Goal: Task Accomplishment & Management: Manage account settings

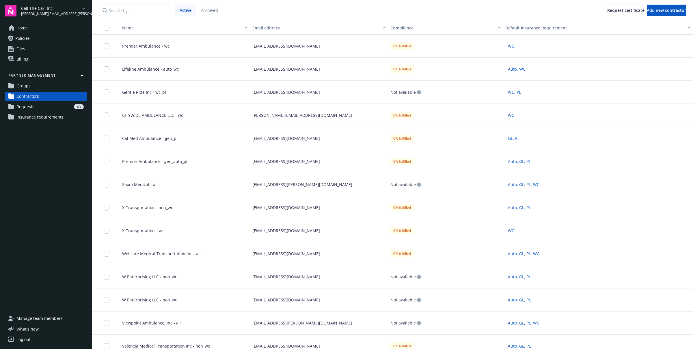
click at [57, 87] on link "Groups" at bounding box center [46, 85] width 82 height 9
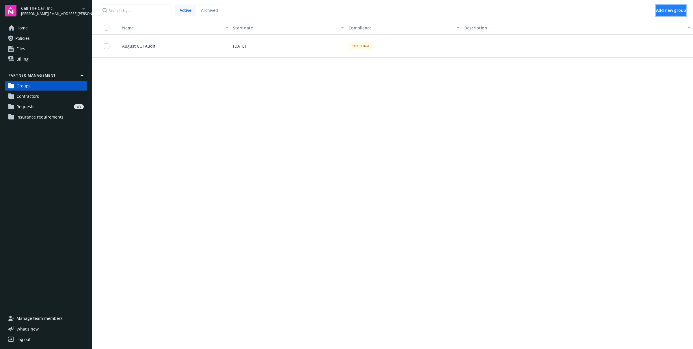
click at [656, 12] on span "Add new group" at bounding box center [671, 10] width 30 height 5
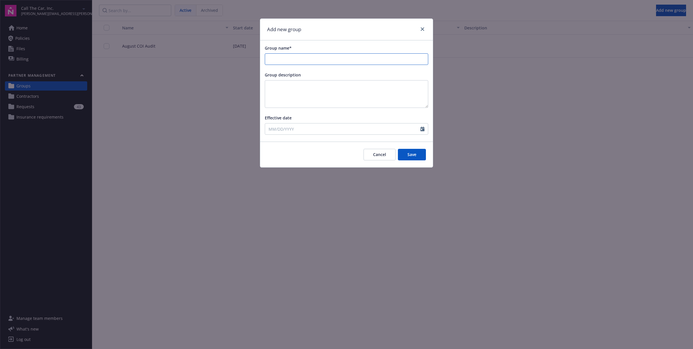
click at [343, 63] on input "Group name*" at bounding box center [346, 59] width 163 height 11
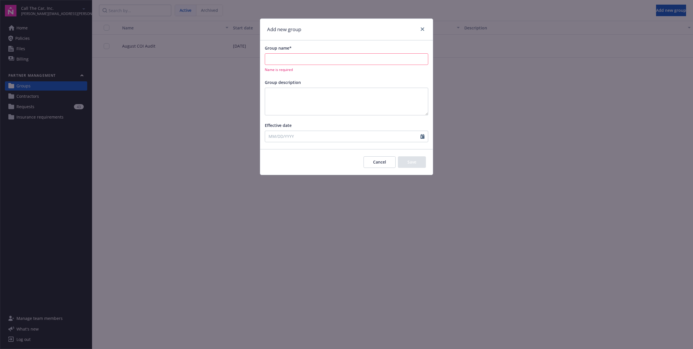
click at [340, 45] on div "Group name*" at bounding box center [346, 48] width 163 height 6
click at [375, 159] on button "Cancel" at bounding box center [379, 162] width 32 height 12
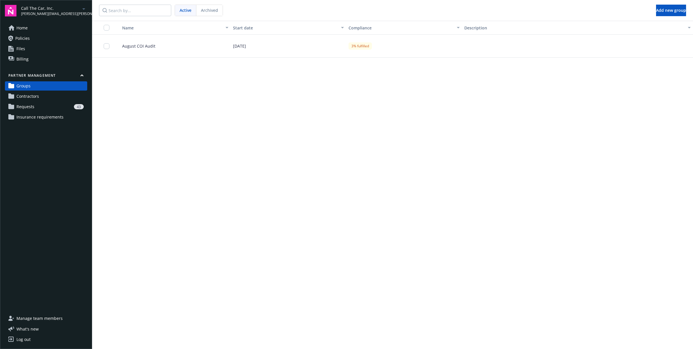
click at [163, 40] on div "August COI Audit" at bounding box center [172, 46] width 115 height 23
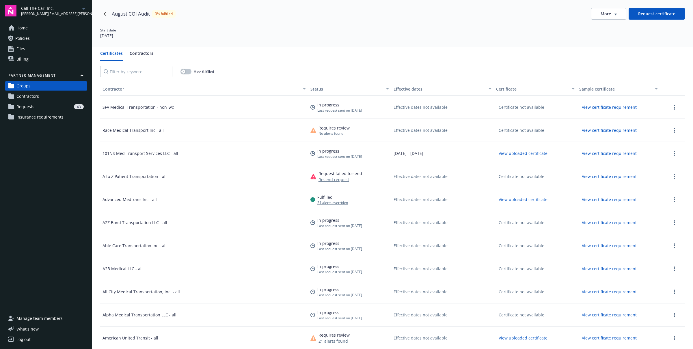
click at [141, 47] on div "Certificates Contractors Hide fulfilled Contractor Status Effective dates Certi…" at bounding box center [392, 221] width 601 height 349
click at [144, 51] on button "Contractors" at bounding box center [142, 55] width 24 height 11
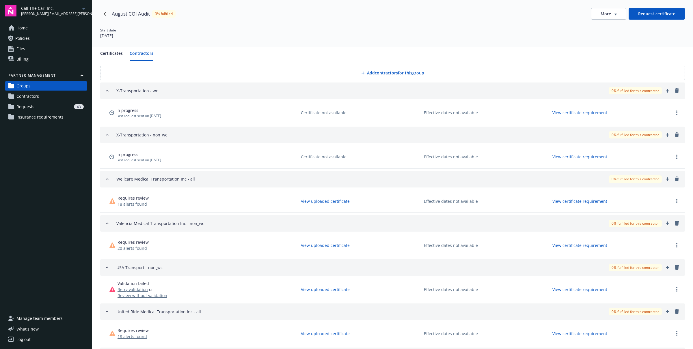
click at [397, 70] on button "Add contractors for this group" at bounding box center [392, 73] width 585 height 14
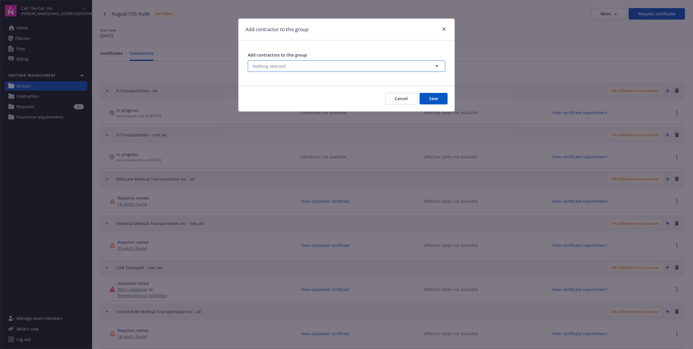
click at [326, 62] on button "Nothing selected" at bounding box center [346, 66] width 197 height 12
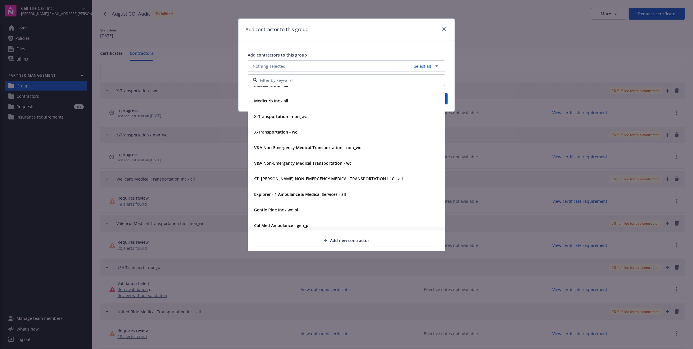
scroll to position [4345, 0]
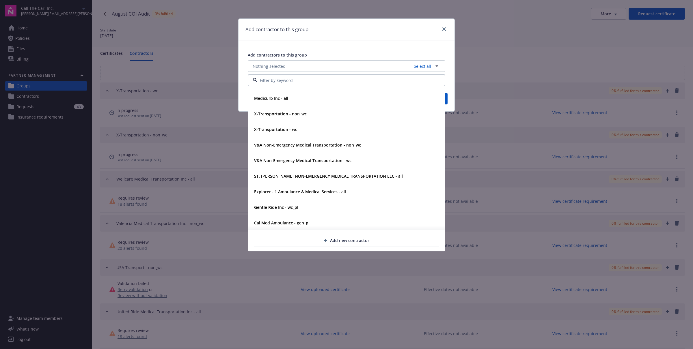
click at [354, 30] on div "Add contractor to this group" at bounding box center [346, 30] width 216 height 22
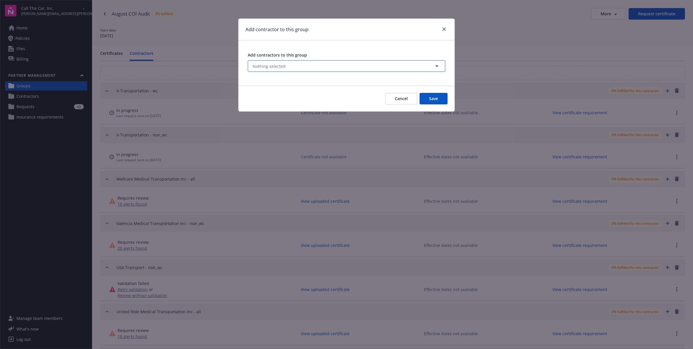
click at [378, 64] on button "Nothing selected" at bounding box center [346, 66] width 197 height 12
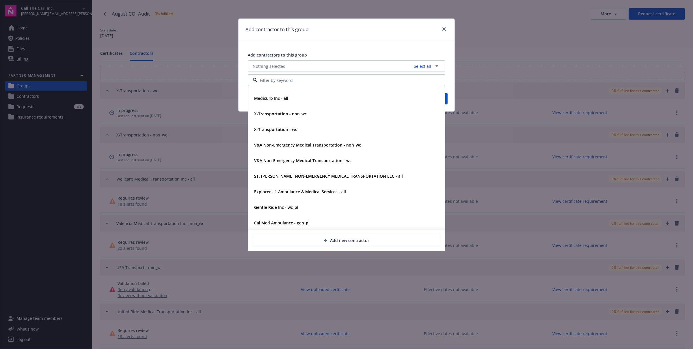
click at [576, 39] on div "Add contractor to this group Add contractors to this group Nothing selected Sel…" at bounding box center [346, 174] width 693 height 349
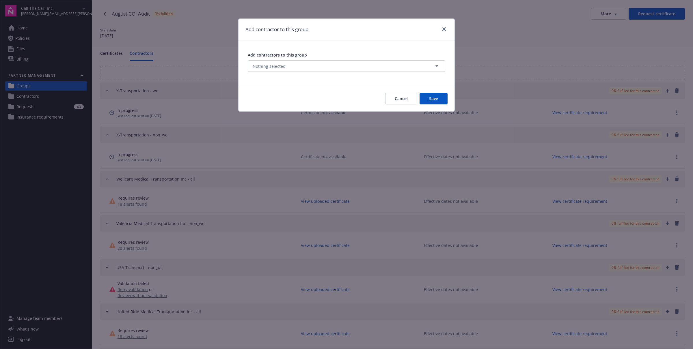
click at [576, 39] on div "Add contractor to this group Add contractors to this group Nothing selected Can…" at bounding box center [346, 174] width 693 height 349
